Goal: Information Seeking & Learning: Learn about a topic

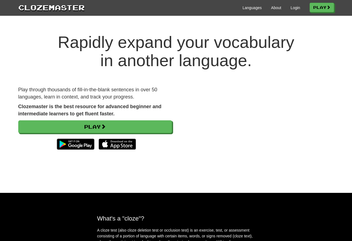
click at [291, 10] on link "Login" at bounding box center [295, 8] width 9 height 6
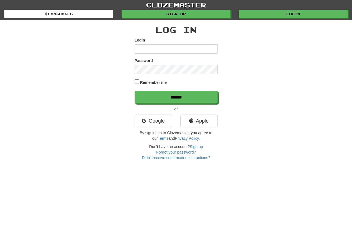
click at [147, 51] on input "Login" at bounding box center [176, 48] width 83 height 9
type input "**********"
click at [176, 98] on input "******" at bounding box center [176, 97] width 83 height 13
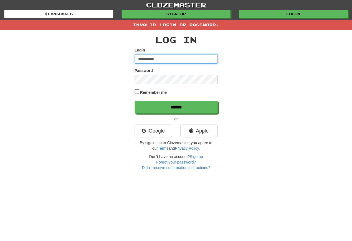
click at [167, 59] on input "**********" at bounding box center [176, 58] width 83 height 9
type input "**********"
click at [176, 108] on input "******" at bounding box center [176, 107] width 83 height 13
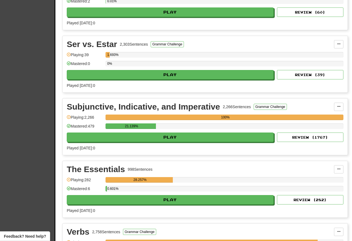
scroll to position [2028, 0]
click at [97, 140] on button "Play" at bounding box center [170, 137] width 207 height 9
select select "**"
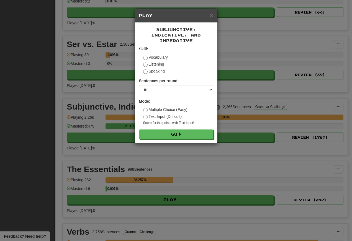
click at [159, 139] on button "Go" at bounding box center [176, 134] width 74 height 9
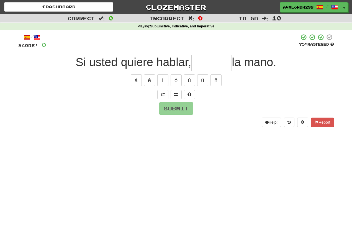
click at [163, 94] on span at bounding box center [163, 95] width 4 height 4
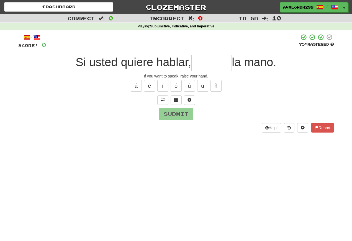
click at [202, 67] on input "text" at bounding box center [212, 63] width 40 height 16
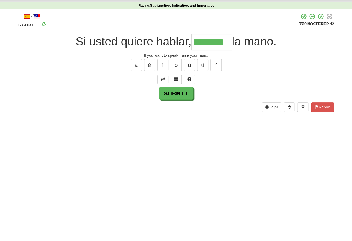
type input "*******"
click at [165, 108] on button "Submit" at bounding box center [176, 114] width 34 height 13
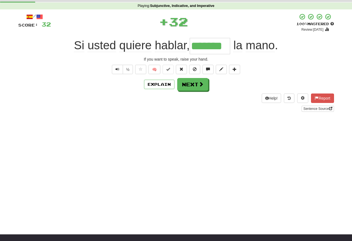
scroll to position [21, 0]
click at [117, 70] on span "Text-to-speech controls" at bounding box center [118, 69] width 4 height 4
click at [118, 70] on span "Text-to-speech controls" at bounding box center [118, 69] width 4 height 4
click at [117, 70] on span "Text-to-speech controls" at bounding box center [118, 69] width 4 height 4
click at [116, 70] on span "Text-to-speech controls" at bounding box center [118, 69] width 4 height 4
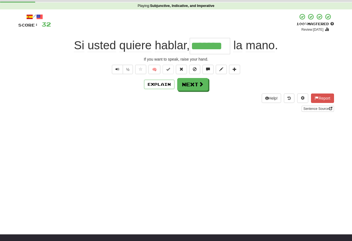
click at [116, 68] on span "Text-to-speech controls" at bounding box center [118, 69] width 4 height 4
click at [190, 86] on button "Next" at bounding box center [192, 84] width 31 height 13
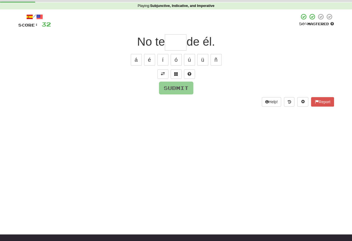
click at [162, 74] on span at bounding box center [163, 74] width 4 height 4
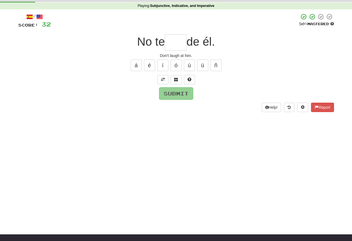
click at [171, 45] on input "text" at bounding box center [176, 42] width 22 height 16
click at [163, 69] on button "í" at bounding box center [162, 66] width 11 height 12
type input "****"
click at [169, 93] on button "Submit" at bounding box center [176, 93] width 34 height 13
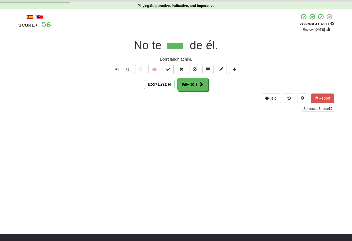
click at [117, 72] on button "Text-to-speech controls" at bounding box center [117, 69] width 11 height 9
click at [116, 71] on span "Text-to-speech controls" at bounding box center [118, 69] width 4 height 4
click at [117, 70] on span "Text-to-speech controls" at bounding box center [118, 69] width 4 height 4
click at [118, 70] on span "Text-to-speech controls" at bounding box center [118, 69] width 4 height 4
click at [119, 68] on button "Text-to-speech controls" at bounding box center [117, 69] width 11 height 9
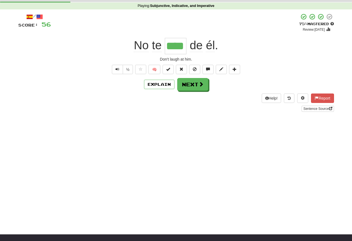
click at [119, 71] on button "Text-to-speech controls" at bounding box center [117, 69] width 11 height 9
click at [122, 70] on button "Text-to-speech controls" at bounding box center [117, 69] width 11 height 9
click at [116, 70] on span "Text-to-speech controls" at bounding box center [118, 69] width 4 height 4
click at [118, 70] on span "Text-to-speech controls" at bounding box center [118, 69] width 4 height 4
click at [116, 70] on span "Text-to-speech controls" at bounding box center [118, 69] width 4 height 4
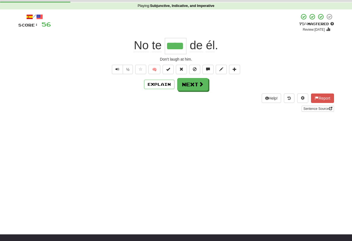
click at [118, 68] on span "Text-to-speech controls" at bounding box center [118, 69] width 4 height 4
click at [189, 88] on button "Next" at bounding box center [192, 84] width 31 height 13
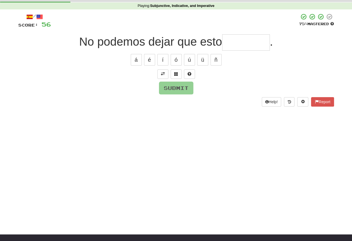
click at [165, 75] on button at bounding box center [162, 74] width 11 height 9
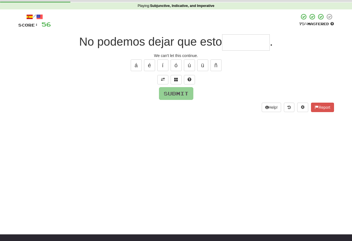
click at [236, 44] on input "text" at bounding box center [246, 42] width 48 height 16
click at [189, 68] on button "ú" at bounding box center [189, 66] width 11 height 12
type input "********"
click at [170, 92] on button "Submit" at bounding box center [176, 93] width 34 height 13
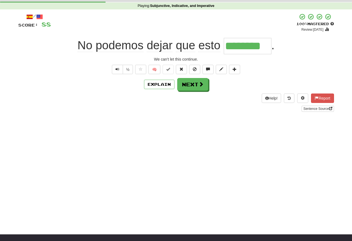
click at [117, 71] on span "Text-to-speech controls" at bounding box center [118, 69] width 4 height 4
click at [117, 72] on button "Text-to-speech controls" at bounding box center [117, 69] width 11 height 9
click at [119, 71] on button "Text-to-speech controls" at bounding box center [117, 69] width 11 height 9
click at [118, 71] on span "Text-to-speech controls" at bounding box center [118, 69] width 4 height 4
click at [187, 90] on button "Next" at bounding box center [192, 84] width 31 height 13
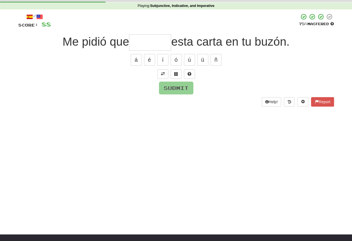
click at [163, 77] on button at bounding box center [162, 74] width 11 height 9
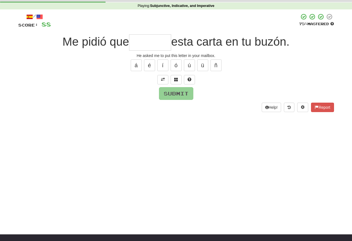
click at [144, 44] on input "text" at bounding box center [150, 42] width 42 height 16
type input "*"
click at [181, 82] on button at bounding box center [176, 79] width 11 height 9
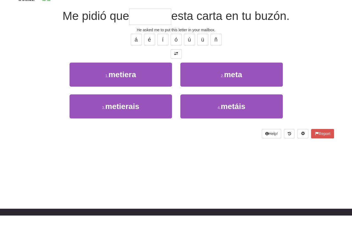
click at [118, 96] on span "metiera" at bounding box center [123, 100] width 28 height 9
type input "*******"
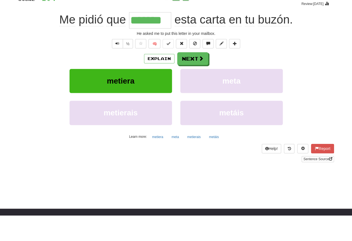
scroll to position [46, 0]
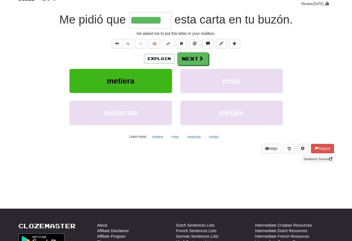
click at [117, 45] on span "Text-to-speech controls" at bounding box center [118, 44] width 4 height 4
click at [114, 41] on button "Text-to-speech controls" at bounding box center [117, 43] width 11 height 9
click at [119, 47] on button "Text-to-speech controls" at bounding box center [117, 43] width 11 height 9
click at [117, 45] on span "Text-to-speech controls" at bounding box center [118, 44] width 4 height 4
click at [117, 44] on span "Text-to-speech controls" at bounding box center [118, 44] width 4 height 4
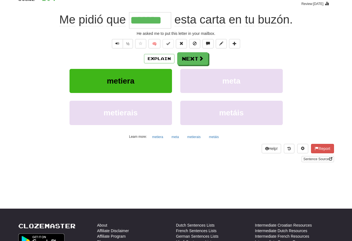
click at [117, 43] on span "Text-to-speech controls" at bounding box center [118, 44] width 4 height 4
click at [192, 59] on button "Next" at bounding box center [192, 58] width 31 height 13
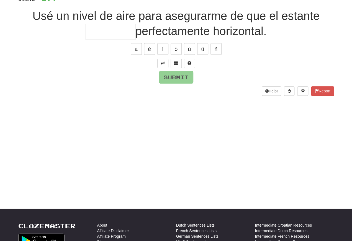
click at [163, 63] on span at bounding box center [163, 63] width 4 height 4
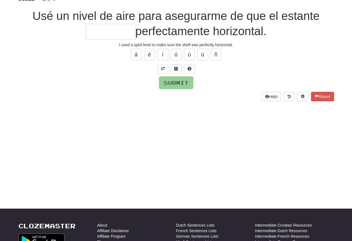
click at [94, 35] on input "text" at bounding box center [111, 32] width 50 height 16
type input "*********"
click at [173, 84] on button "Submit" at bounding box center [176, 82] width 34 height 13
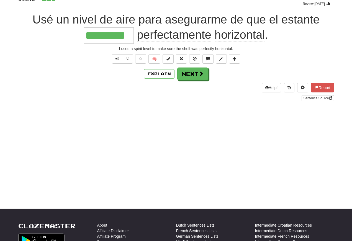
click at [119, 60] on span "Text-to-speech controls" at bounding box center [118, 59] width 4 height 4
click at [119, 61] on button "Text-to-speech controls" at bounding box center [117, 58] width 11 height 9
click at [119, 60] on span "Text-to-speech controls" at bounding box center [118, 59] width 4 height 4
click at [120, 60] on button "Text-to-speech controls" at bounding box center [117, 58] width 11 height 9
click at [119, 58] on span "Text-to-speech controls" at bounding box center [118, 59] width 4 height 4
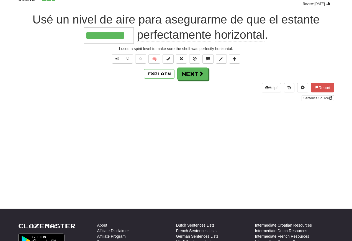
click at [119, 60] on button "Text-to-speech controls" at bounding box center [117, 58] width 11 height 9
click at [190, 78] on button "Next" at bounding box center [192, 74] width 31 height 13
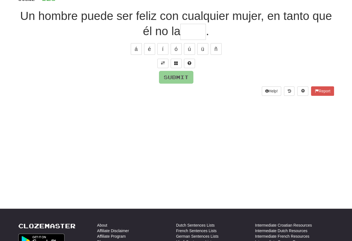
click at [164, 65] on span at bounding box center [163, 63] width 4 height 4
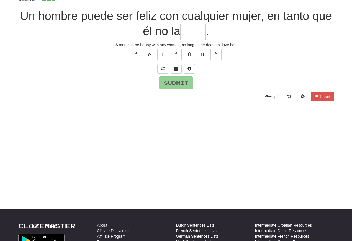
click at [187, 32] on input "text" at bounding box center [192, 32] width 25 height 16
type input "***"
click at [173, 79] on button "Submit" at bounding box center [176, 82] width 34 height 13
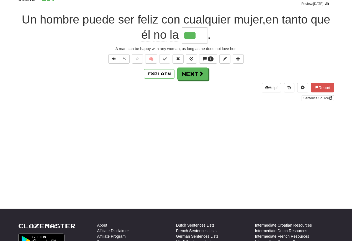
click at [113, 59] on span "Text-to-speech controls" at bounding box center [114, 59] width 4 height 4
click at [114, 59] on span "Text-to-speech controls" at bounding box center [114, 59] width 4 height 4
click at [111, 63] on button "Text-to-speech controls" at bounding box center [113, 58] width 11 height 9
click at [116, 59] on button "Text-to-speech controls" at bounding box center [113, 58] width 11 height 9
click at [115, 57] on span "Text-to-speech controls" at bounding box center [114, 59] width 4 height 4
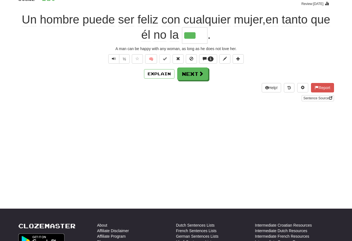
click at [194, 77] on button "Next" at bounding box center [192, 74] width 31 height 13
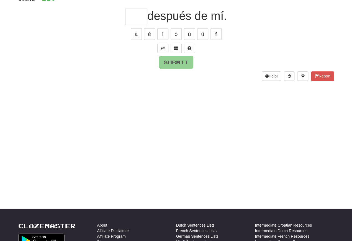
click at [164, 46] on span at bounding box center [163, 48] width 4 height 4
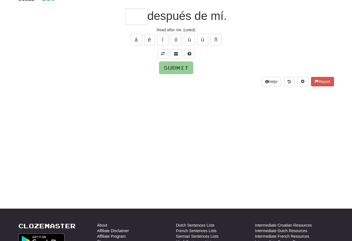
click at [130, 16] on input "text" at bounding box center [136, 17] width 22 height 16
click at [169, 67] on button "Submit" at bounding box center [176, 68] width 34 height 13
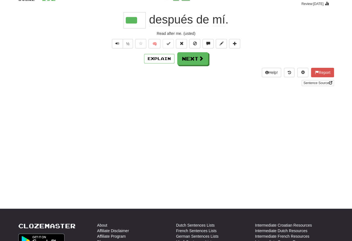
type input "***"
click at [118, 45] on span "Text-to-speech controls" at bounding box center [118, 44] width 4 height 4
click at [118, 44] on span "Text-to-speech controls" at bounding box center [118, 44] width 4 height 4
click at [116, 48] on button "Text-to-speech controls" at bounding box center [117, 43] width 11 height 9
click at [114, 46] on button "Text-to-speech controls" at bounding box center [117, 43] width 11 height 9
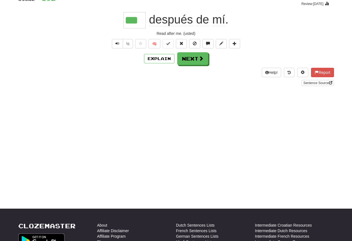
click at [118, 45] on span "Text-to-speech controls" at bounding box center [118, 44] width 4 height 4
click at [117, 45] on span "Text-to-speech controls" at bounding box center [118, 44] width 4 height 4
click at [193, 65] on button "Next" at bounding box center [192, 58] width 31 height 13
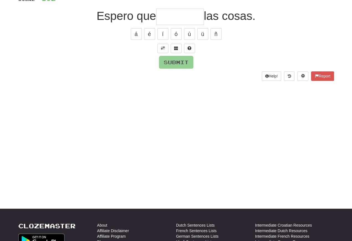
click at [164, 48] on span at bounding box center [163, 48] width 4 height 4
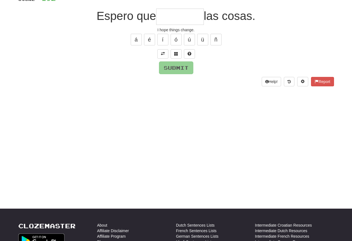
click at [162, 16] on input "text" at bounding box center [180, 17] width 48 height 16
type input "*******"
click at [172, 67] on button "Submit" at bounding box center [176, 68] width 34 height 13
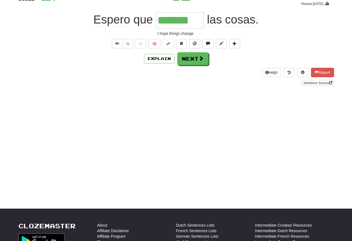
click at [118, 43] on span "Text-to-speech controls" at bounding box center [118, 44] width 4 height 4
click at [119, 46] on button "Text-to-speech controls" at bounding box center [117, 43] width 11 height 9
click at [117, 45] on span "Text-to-speech controls" at bounding box center [118, 44] width 4 height 4
click at [118, 45] on span "Text-to-speech controls" at bounding box center [118, 44] width 4 height 4
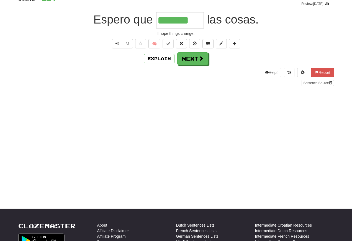
click at [185, 61] on button "Next" at bounding box center [192, 58] width 31 height 13
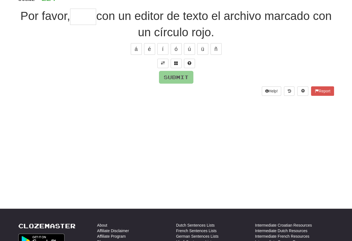
click at [163, 65] on button at bounding box center [162, 63] width 11 height 9
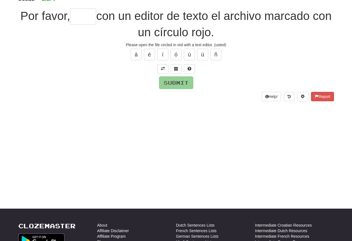
click at [94, 20] on input "text" at bounding box center [83, 17] width 26 height 16
type input "****"
click at [171, 86] on button "Submit" at bounding box center [176, 82] width 34 height 13
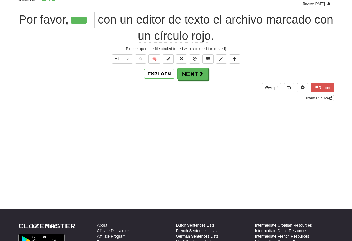
click at [112, 68] on div "Explain Next" at bounding box center [176, 74] width 316 height 13
click at [112, 67] on div "/ Score: 248 + 24 75 % Mastered Review: 2025-10-20 Por favor , **** con un edit…" at bounding box center [176, 45] width 316 height 114
click at [116, 62] on button "Text-to-speech controls" at bounding box center [117, 58] width 11 height 9
click at [117, 59] on span "Text-to-speech controls" at bounding box center [118, 59] width 4 height 4
click at [119, 59] on button "Text-to-speech controls" at bounding box center [117, 58] width 11 height 9
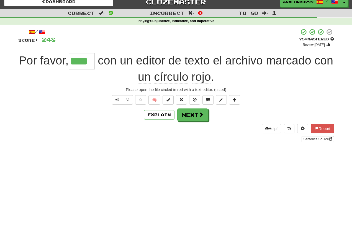
scroll to position [0, 0]
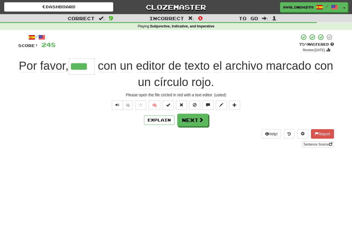
click at [189, 121] on button "Next" at bounding box center [192, 120] width 31 height 13
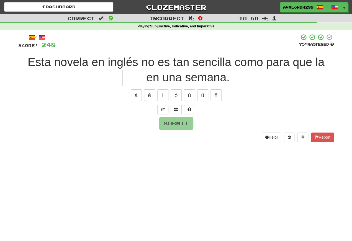
click at [136, 94] on button "á" at bounding box center [136, 96] width 11 height 12
type input "*"
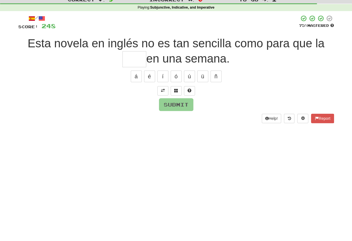
click at [162, 108] on span at bounding box center [163, 110] width 4 height 4
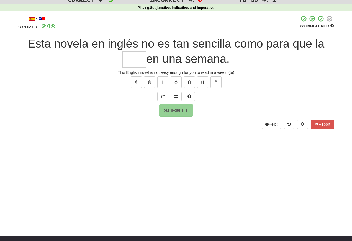
click at [103, 103] on div "/ Score: 248 75 % Mastered Esta novela en inglés no es tan sencilla como para q…" at bounding box center [176, 72] width 316 height 114
click at [129, 61] on input "text" at bounding box center [135, 60] width 24 height 16
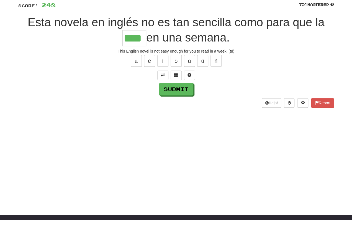
type input "****"
click at [169, 96] on div "/ Score: 248 75 % Mastered Esta novela en inglés no es tan sencilla como para q…" at bounding box center [176, 72] width 316 height 114
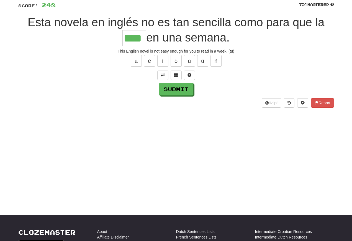
click at [169, 86] on button "Submit" at bounding box center [176, 89] width 34 height 13
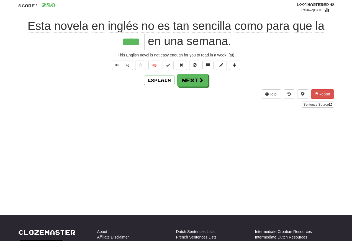
click at [119, 65] on button "Text-to-speech controls" at bounding box center [117, 65] width 11 height 9
click at [121, 68] on button "Text-to-speech controls" at bounding box center [117, 65] width 11 height 9
click at [117, 64] on span "Text-to-speech controls" at bounding box center [118, 65] width 4 height 4
click at [120, 65] on button "Text-to-speech controls" at bounding box center [117, 65] width 11 height 9
click at [188, 84] on button "Next" at bounding box center [192, 80] width 31 height 13
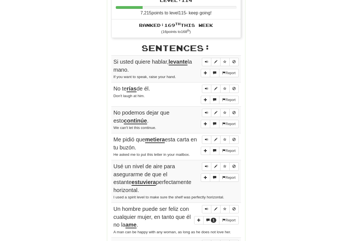
scroll to position [282, 0]
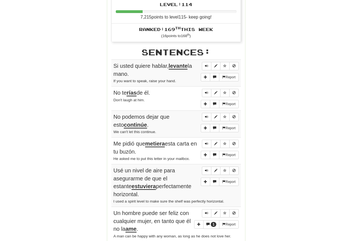
click at [206, 64] on span "Sentence controls" at bounding box center [206, 65] width 3 height 3
click at [204, 62] on button "Sentence controls" at bounding box center [206, 66] width 9 height 8
click at [206, 62] on button "Sentence controls" at bounding box center [206, 66] width 9 height 8
click at [205, 89] on button "Sentence controls" at bounding box center [206, 93] width 9 height 8
click at [208, 91] on span "Sentence controls" at bounding box center [206, 92] width 3 height 3
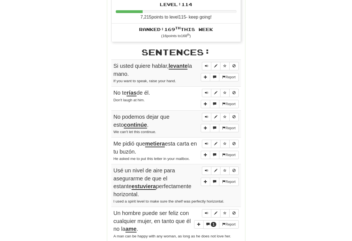
click at [205, 91] on span "Sentence controls" at bounding box center [206, 92] width 3 height 3
click at [207, 89] on button "Sentence controls" at bounding box center [206, 93] width 9 height 8
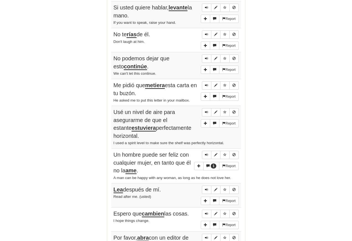
scroll to position [341, 0]
click at [205, 57] on span "Sentence controls" at bounding box center [206, 58] width 3 height 3
click at [210, 81] on button "Sentence controls" at bounding box center [206, 85] width 9 height 8
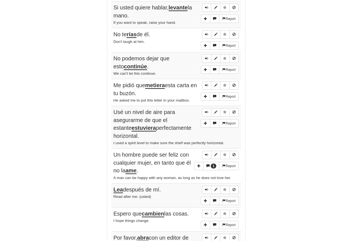
click at [204, 81] on button "Sentence controls" at bounding box center [206, 85] width 9 height 8
click at [207, 81] on button "Sentence controls" at bounding box center [206, 85] width 9 height 8
click at [205, 109] on button "Sentence controls" at bounding box center [206, 112] width 9 height 8
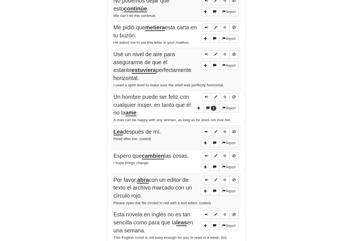
scroll to position [404, 0]
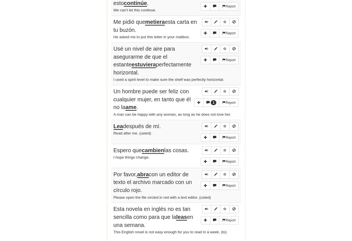
click at [207, 48] on button "Sentence controls" at bounding box center [206, 49] width 9 height 8
click at [206, 47] on span "Sentence controls" at bounding box center [206, 48] width 3 height 3
click at [205, 90] on span "Sentence controls" at bounding box center [206, 91] width 3 height 3
click at [205, 90] on button "Sentence controls" at bounding box center [206, 92] width 9 height 8
click at [203, 90] on button "Sentence controls" at bounding box center [206, 92] width 9 height 8
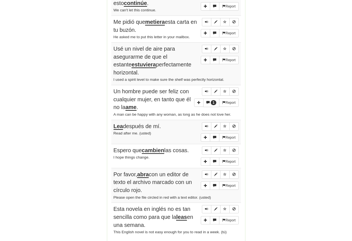
click at [204, 127] on button "Sentence controls" at bounding box center [206, 127] width 9 height 8
click at [207, 131] on button "Sentence controls" at bounding box center [206, 127] width 9 height 8
click at [206, 127] on span "Sentence controls" at bounding box center [206, 126] width 3 height 3
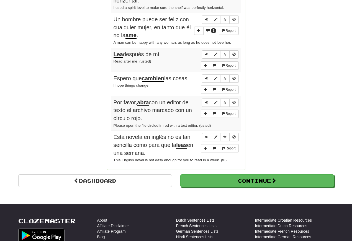
click at [207, 80] on span "Sentence controls" at bounding box center [206, 78] width 3 height 3
click at [206, 80] on span "Sentence controls" at bounding box center [206, 78] width 3 height 3
click at [208, 80] on span "Sentence controls" at bounding box center [206, 78] width 3 height 3
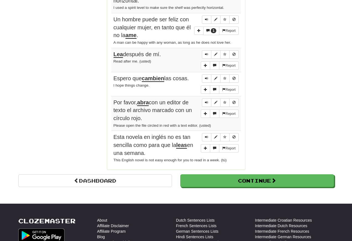
click at [206, 80] on span "Sentence controls" at bounding box center [206, 78] width 3 height 3
click at [204, 105] on button "Sentence controls" at bounding box center [206, 103] width 9 height 8
click at [205, 103] on span "Sentence controls" at bounding box center [206, 102] width 3 height 3
click at [207, 104] on span "Sentence controls" at bounding box center [206, 102] width 3 height 3
click at [205, 101] on button "Sentence controls" at bounding box center [206, 103] width 9 height 8
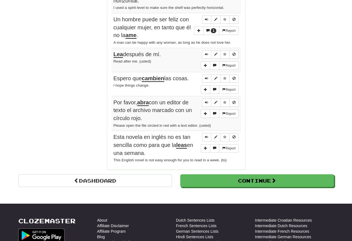
click at [205, 104] on span "Sentence controls" at bounding box center [206, 102] width 3 height 3
click at [206, 139] on span "Sentence controls" at bounding box center [206, 137] width 3 height 3
click at [206, 138] on span "Sentence controls" at bounding box center [206, 137] width 3 height 3
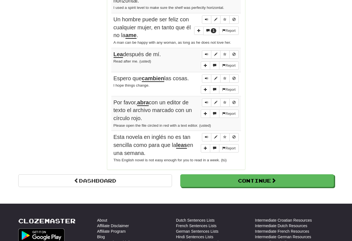
click at [207, 139] on span "Sentence controls" at bounding box center [206, 137] width 3 height 3
